Goal: Information Seeking & Learning: Learn about a topic

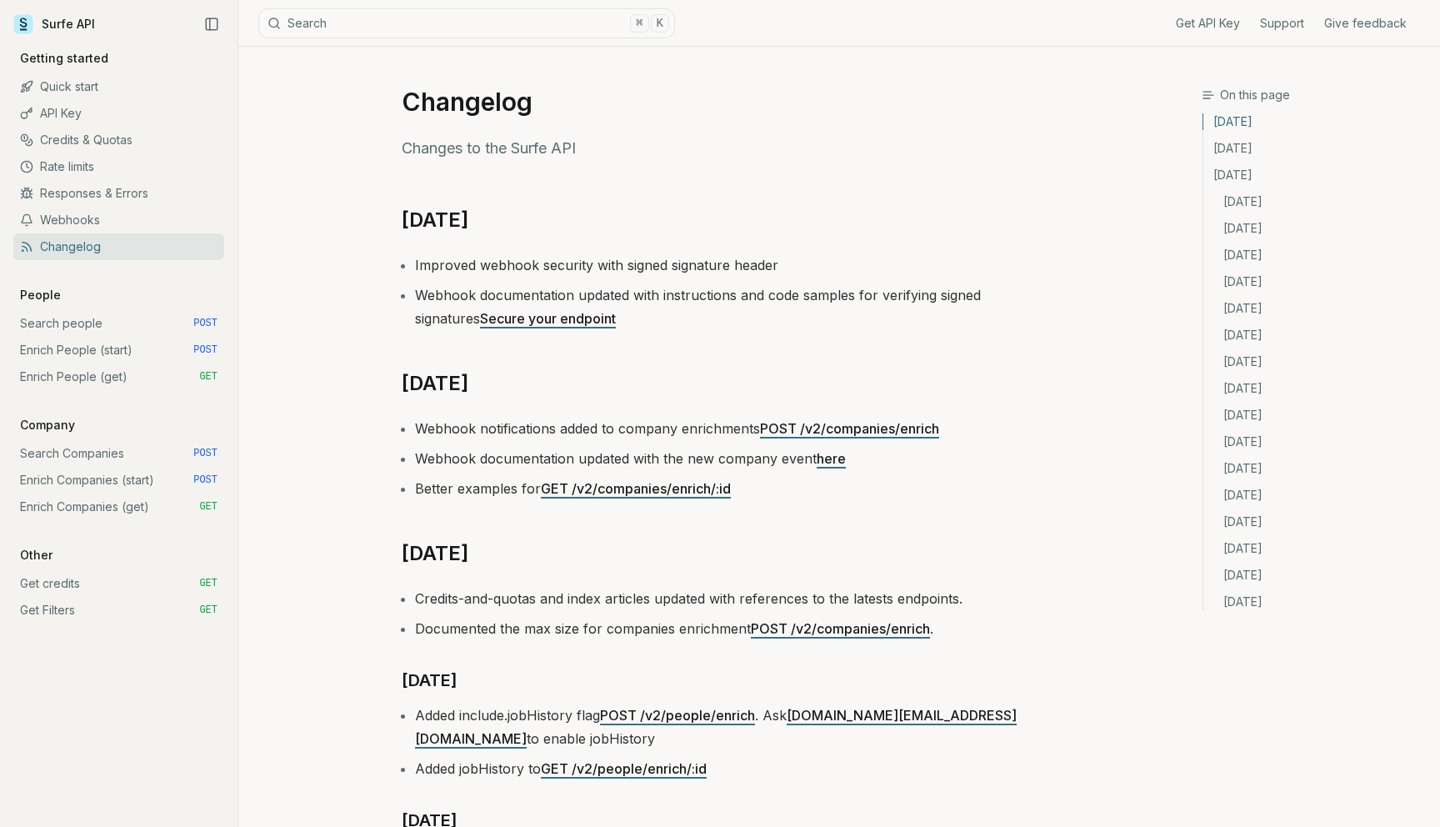
click at [213, 21] on icon "Collapse Sidebar" at bounding box center [211, 24] width 15 height 15
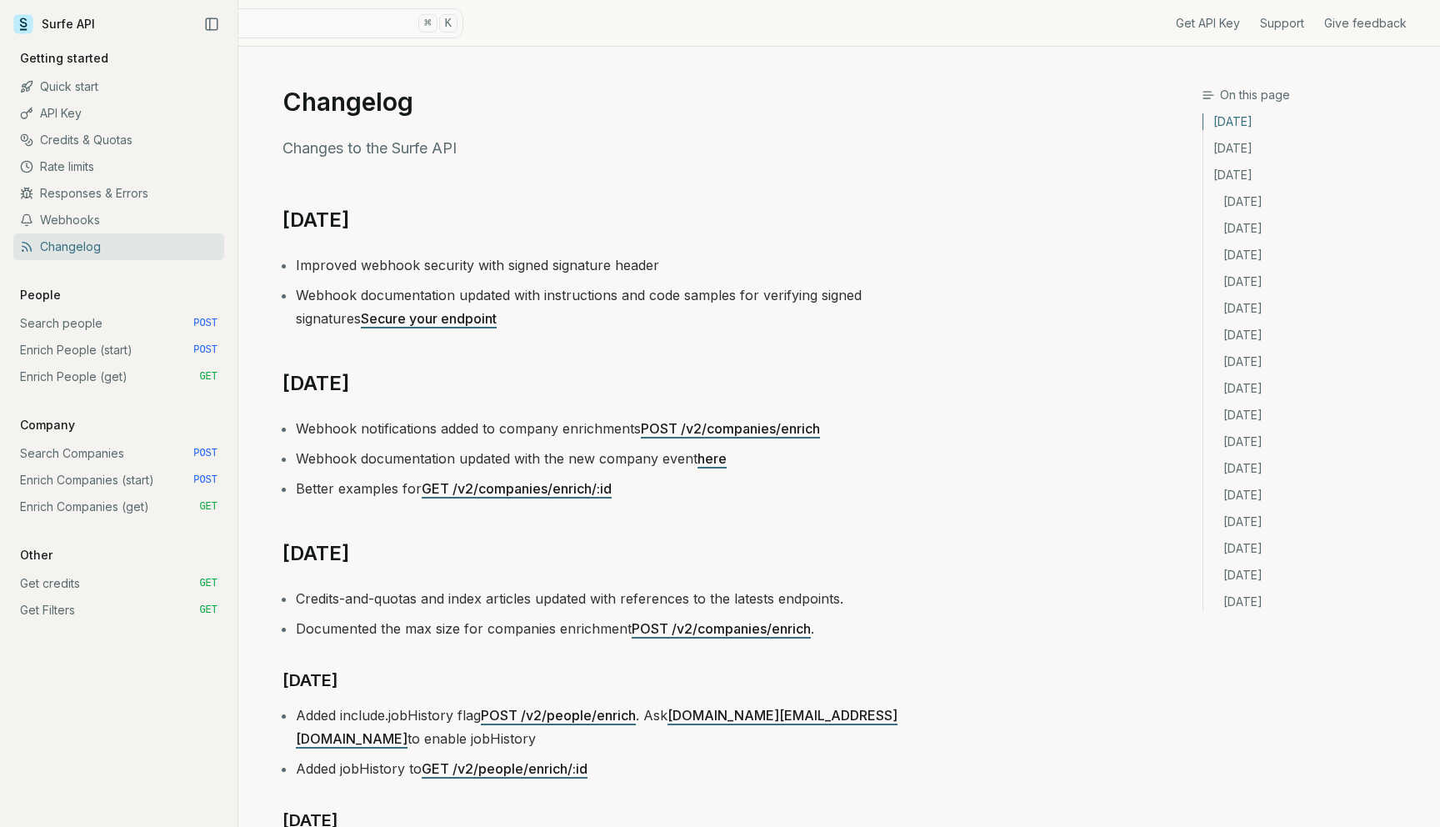
click at [58, 84] on link "Quick start" at bounding box center [118, 86] width 211 height 27
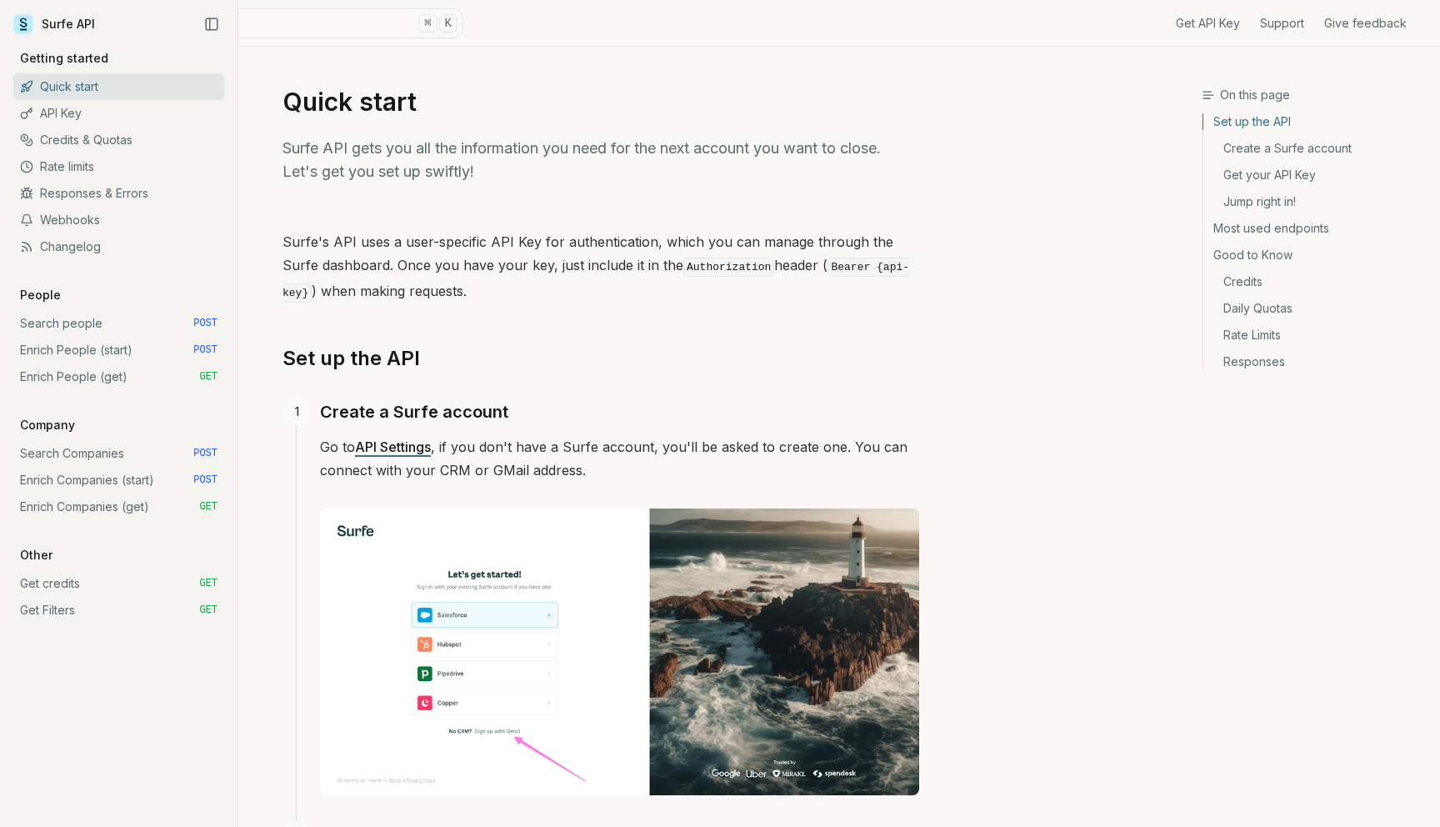
click at [112, 343] on link "Enrich People (start) POST" at bounding box center [118, 350] width 211 height 27
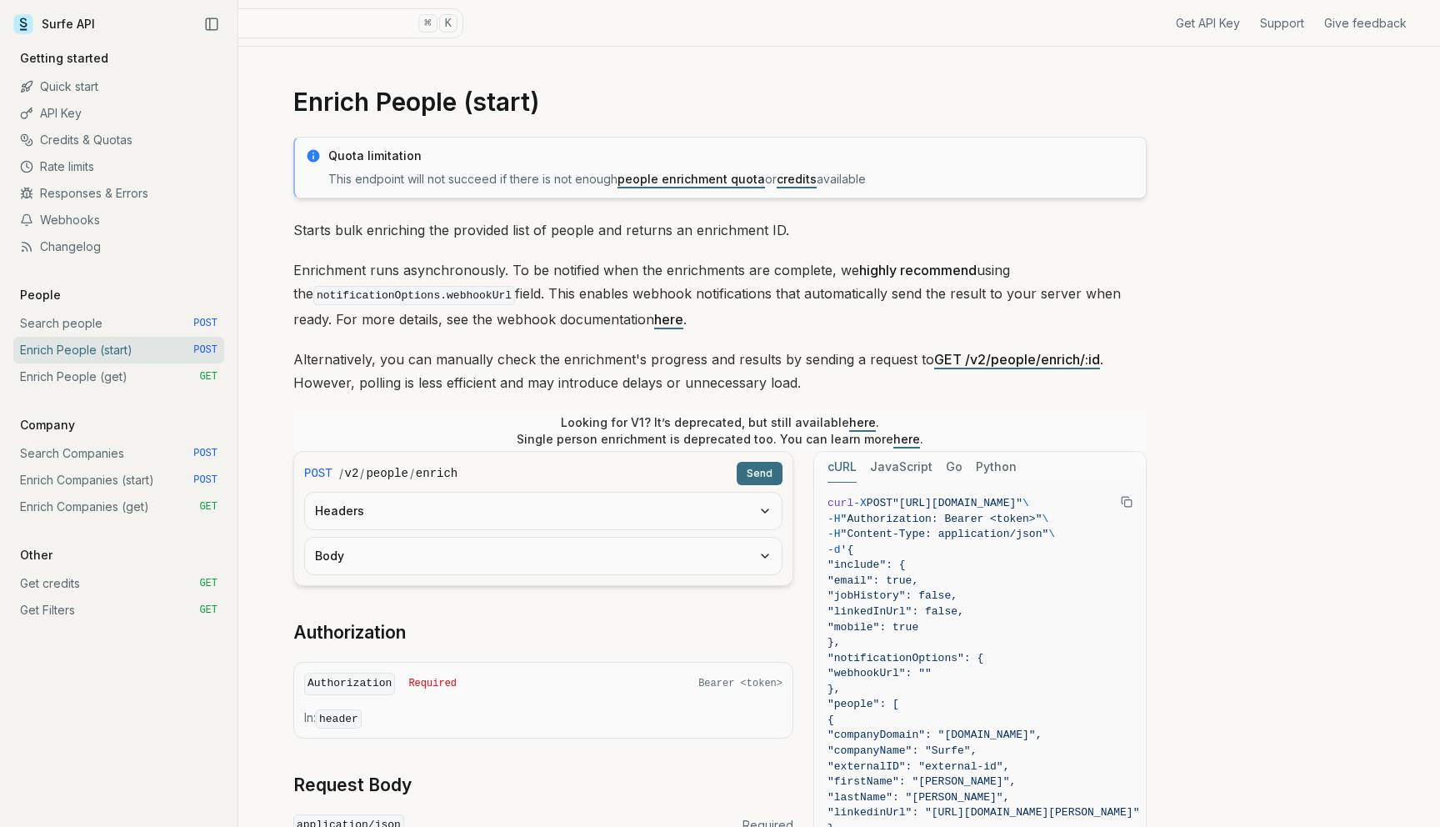
click at [110, 378] on link "Enrich People (get) GET" at bounding box center [118, 376] width 211 height 27
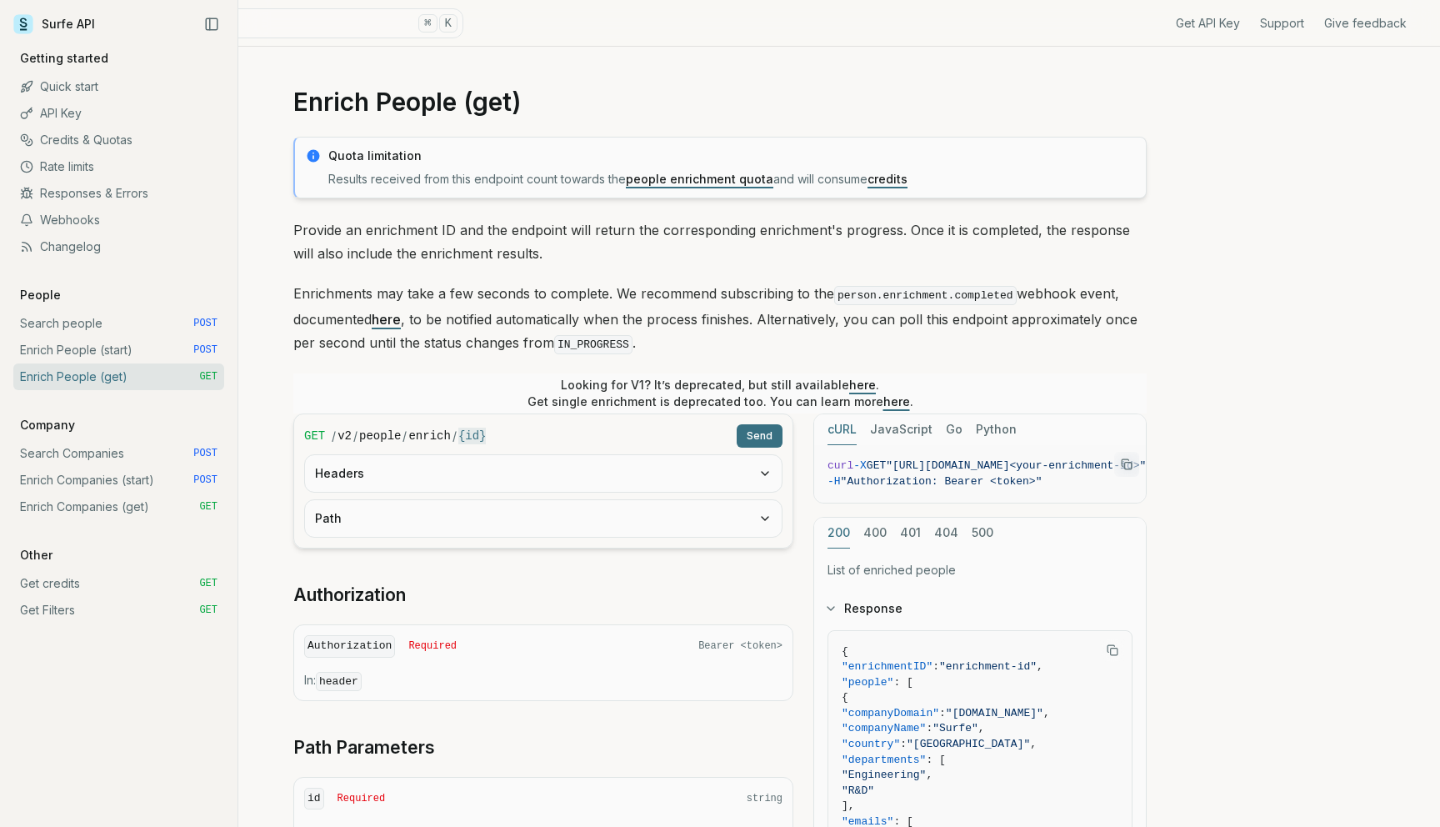
click at [115, 217] on link "Webhooks" at bounding box center [118, 220] width 211 height 27
